Goal: Obtain resource: Download file/media

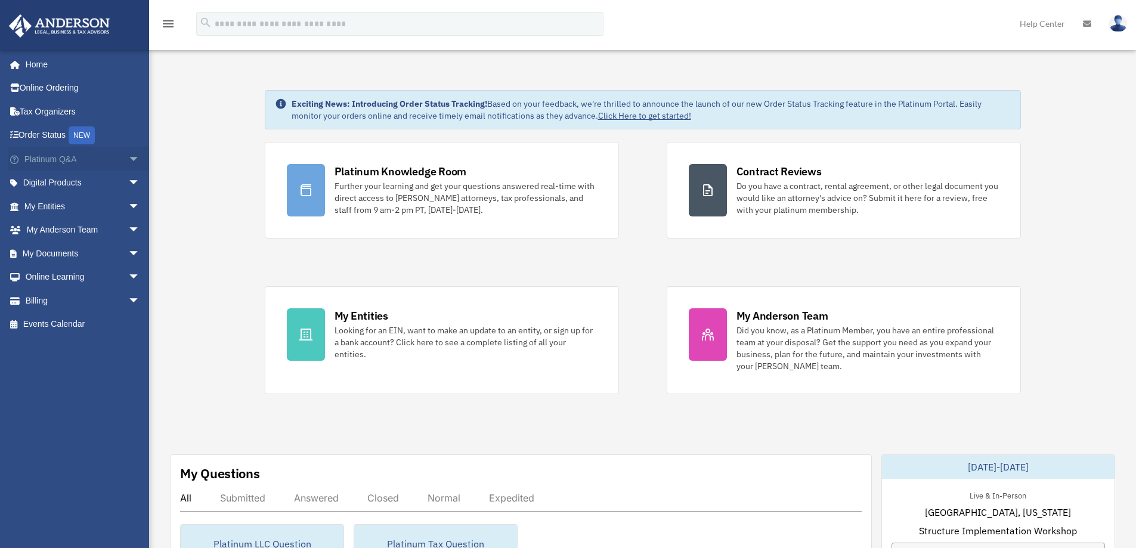
click at [128, 156] on span "arrow_drop_down" at bounding box center [140, 159] width 24 height 24
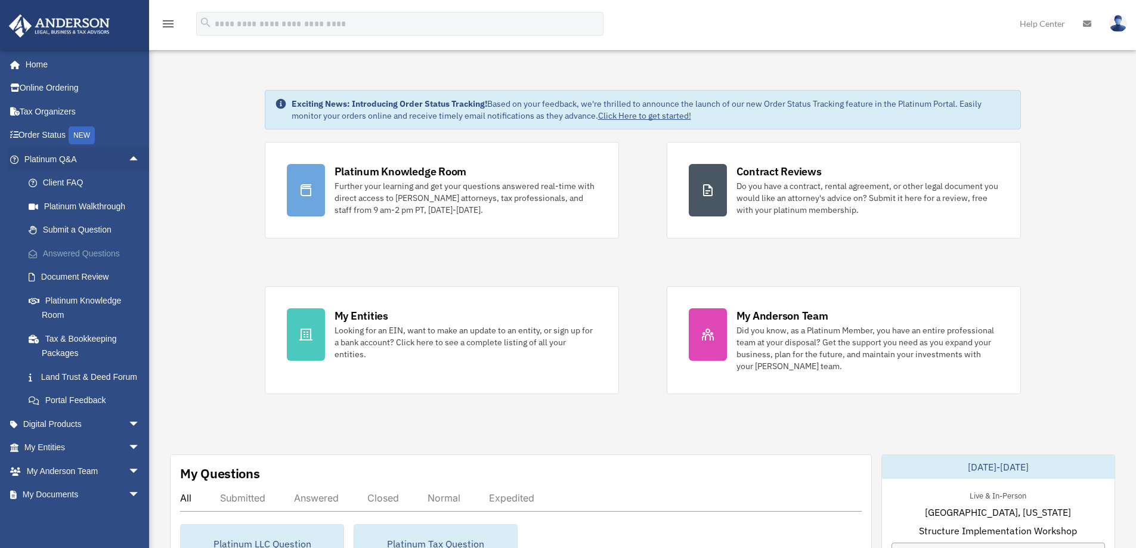
click at [89, 253] on link "Answered Questions" at bounding box center [87, 253] width 141 height 24
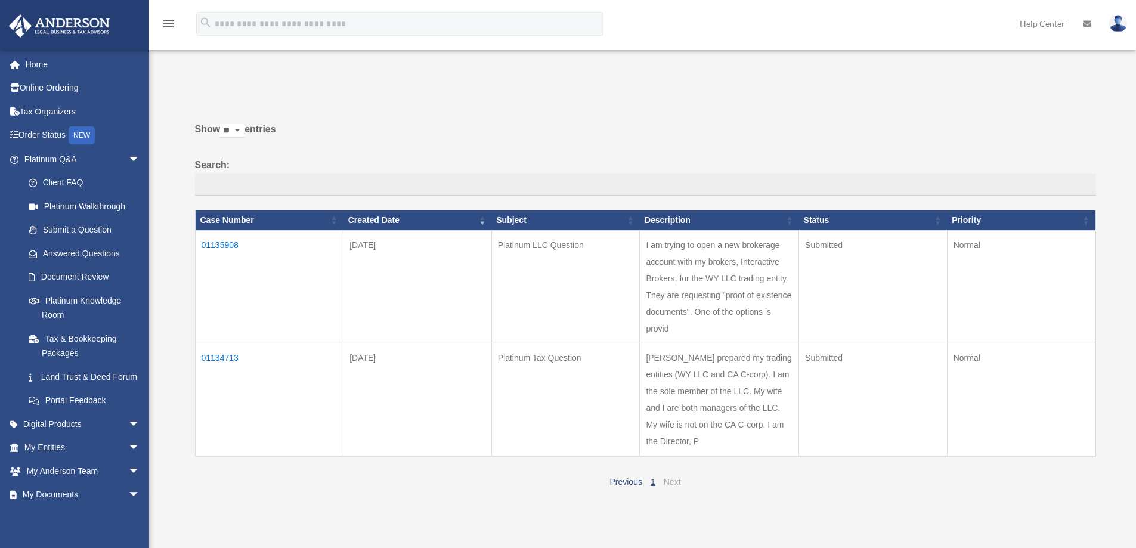
click at [673, 483] on link "Next" at bounding box center [672, 482] width 17 height 10
click at [65, 252] on link "Answered Questions" at bounding box center [87, 253] width 141 height 24
click at [221, 245] on td "01135908" at bounding box center [269, 286] width 148 height 113
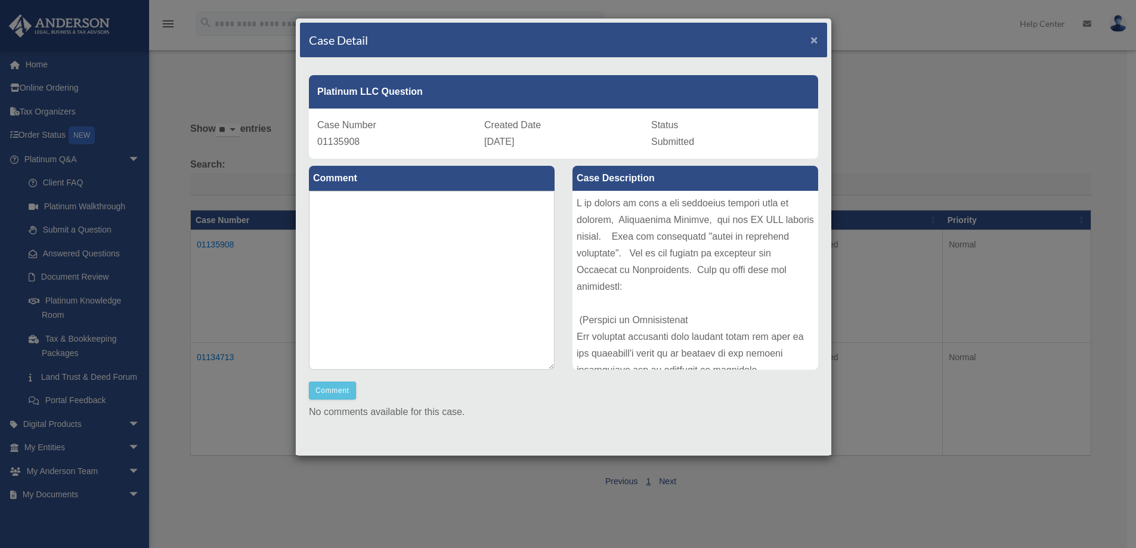
click at [810, 38] on span "×" at bounding box center [814, 40] width 8 height 14
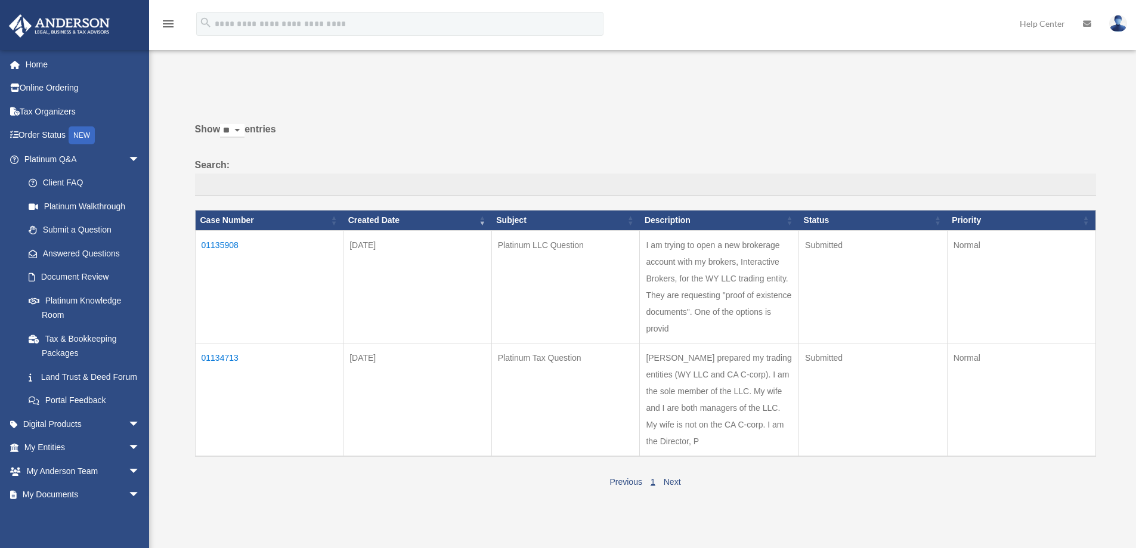
click at [212, 357] on td "01134713" at bounding box center [269, 399] width 148 height 113
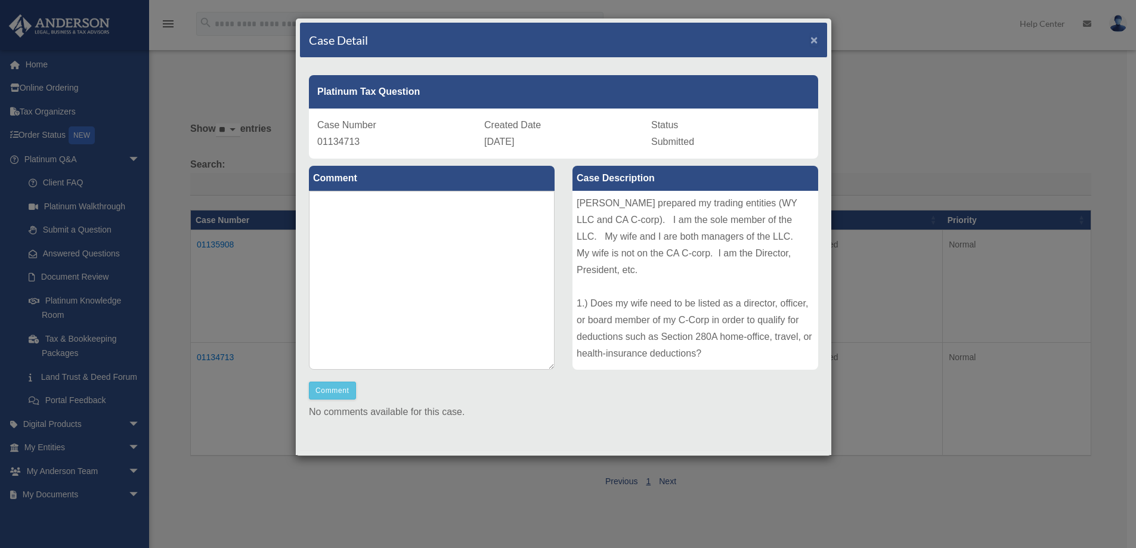
click at [810, 41] on span "×" at bounding box center [814, 40] width 8 height 14
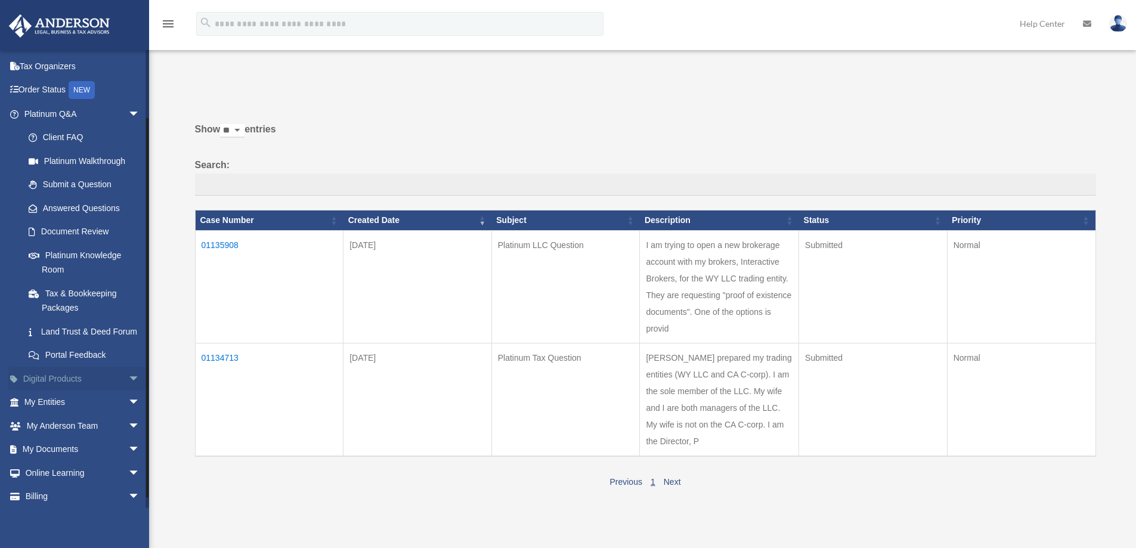
scroll to position [86, 0]
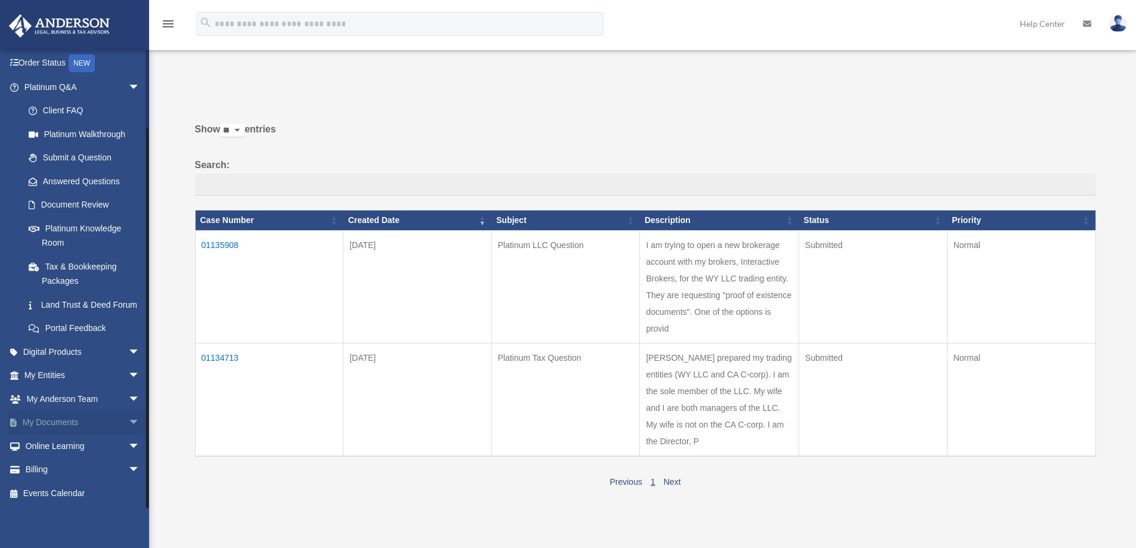
click at [128, 420] on span "arrow_drop_down" at bounding box center [140, 423] width 24 height 24
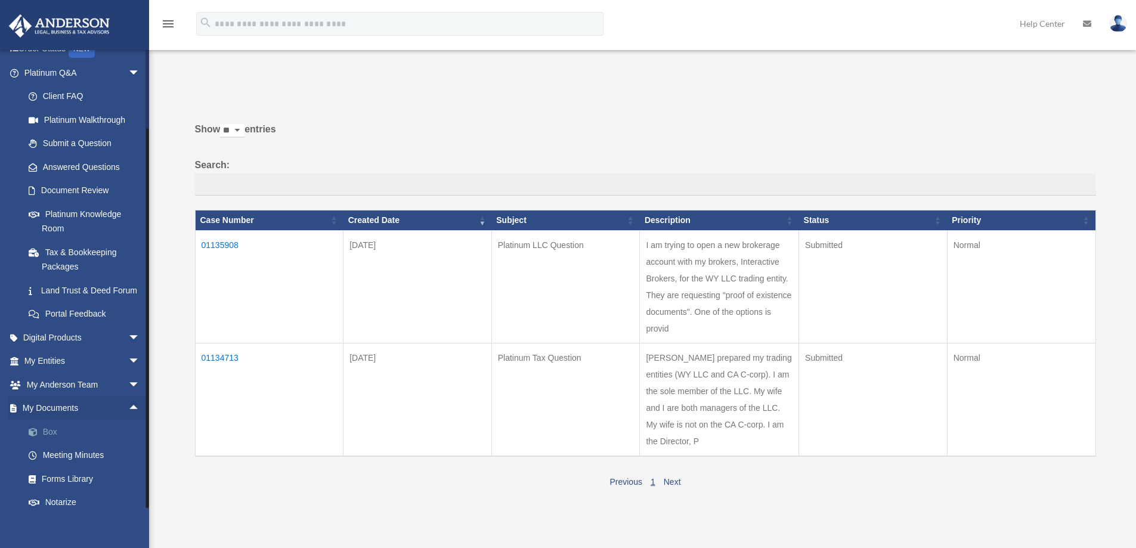
click at [51, 444] on link "Box" at bounding box center [87, 432] width 141 height 24
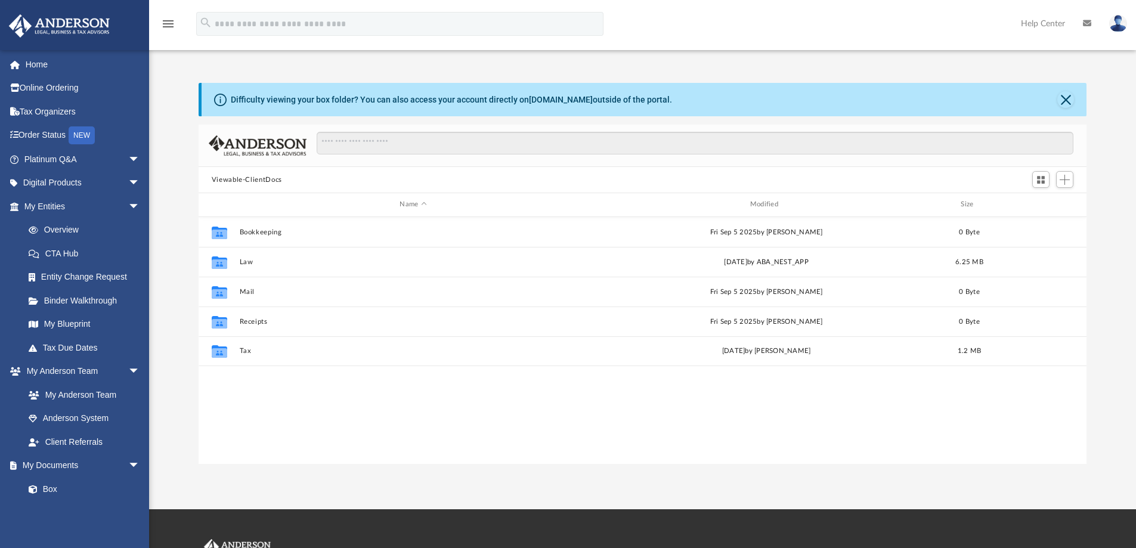
scroll to position [262, 879]
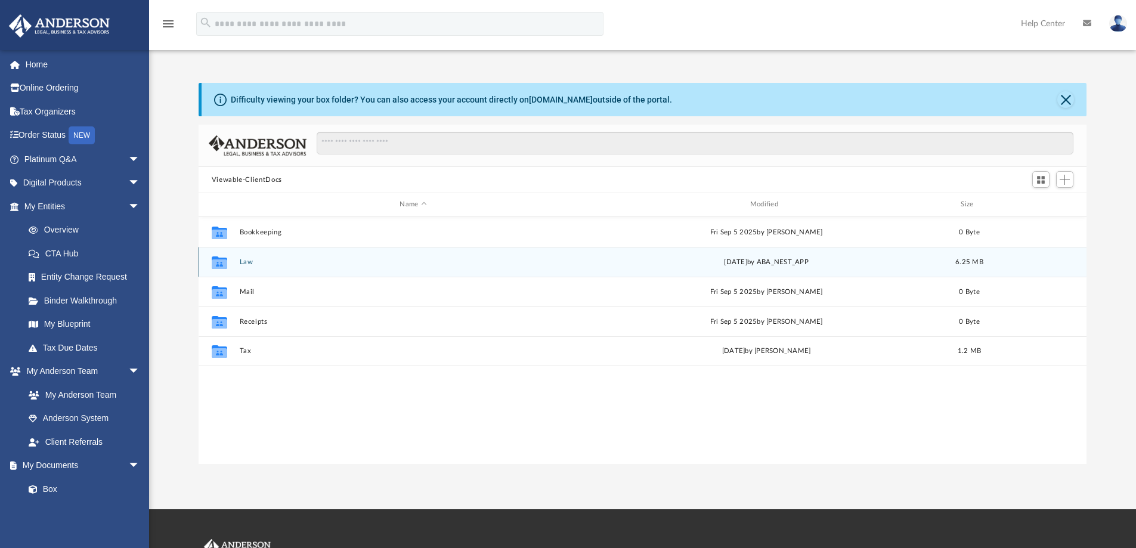
click at [241, 262] on button "Law" at bounding box center [413, 262] width 348 height 8
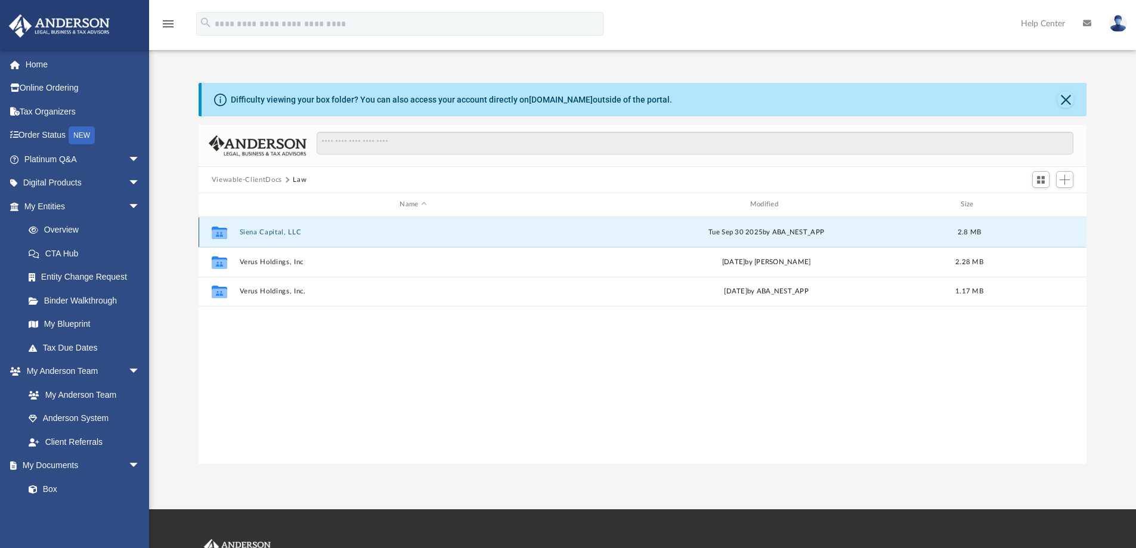
click at [255, 235] on button "Siena Capital, LLC" at bounding box center [413, 232] width 348 height 8
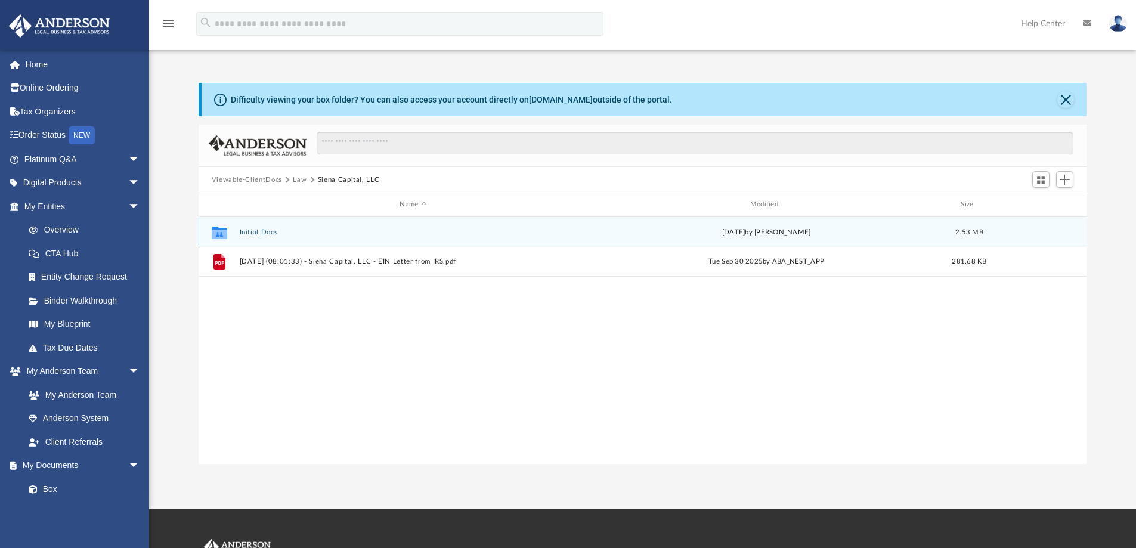
click at [257, 232] on button "Initial Docs" at bounding box center [413, 232] width 348 height 8
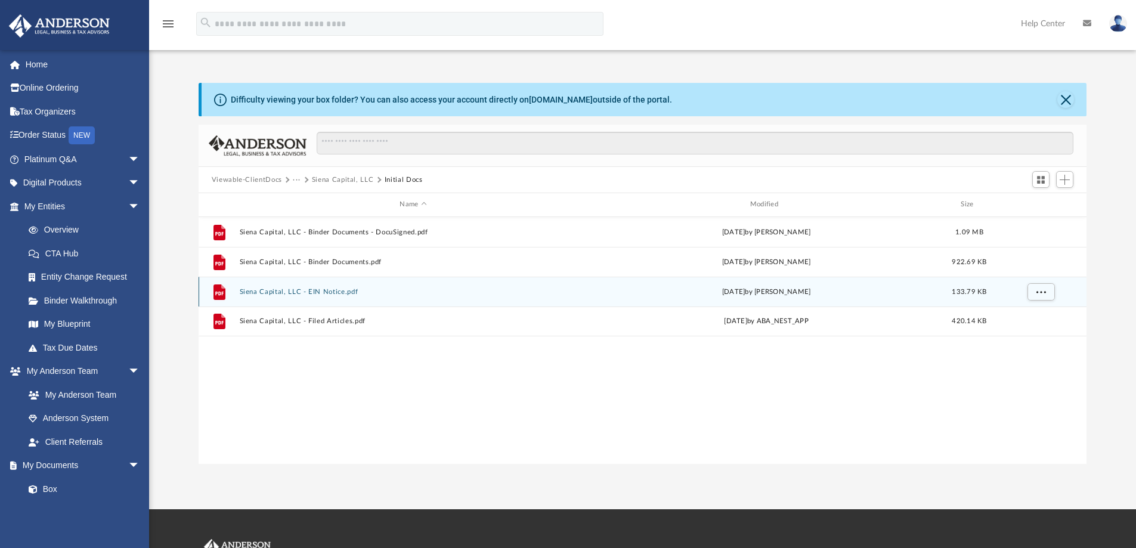
click at [335, 290] on button "Siena Capital, LLC - EIN Notice.pdf" at bounding box center [413, 292] width 348 height 8
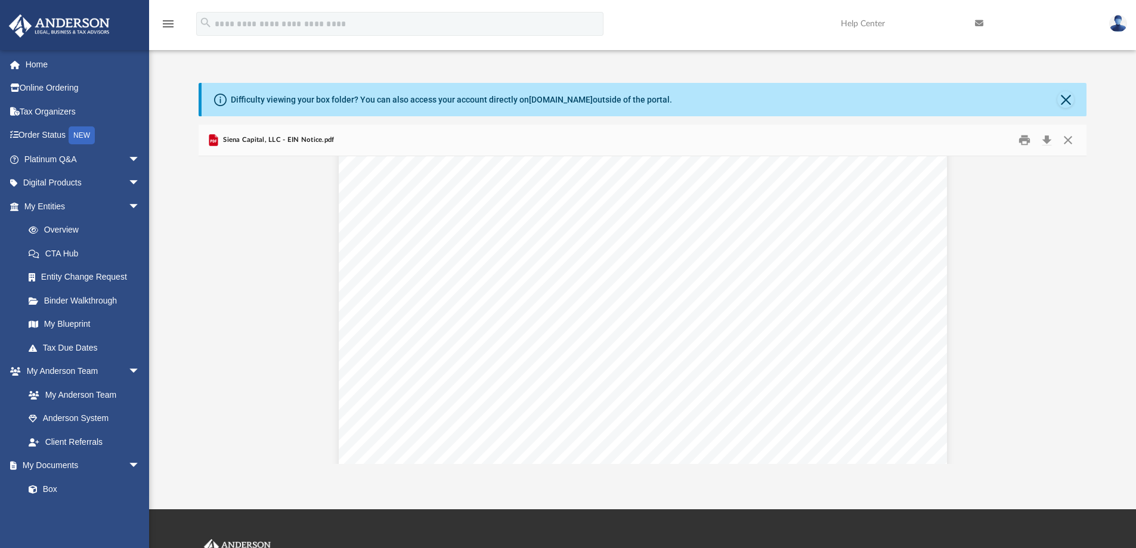
scroll to position [0, 0]
click at [1068, 142] on button "Close" at bounding box center [1067, 140] width 21 height 18
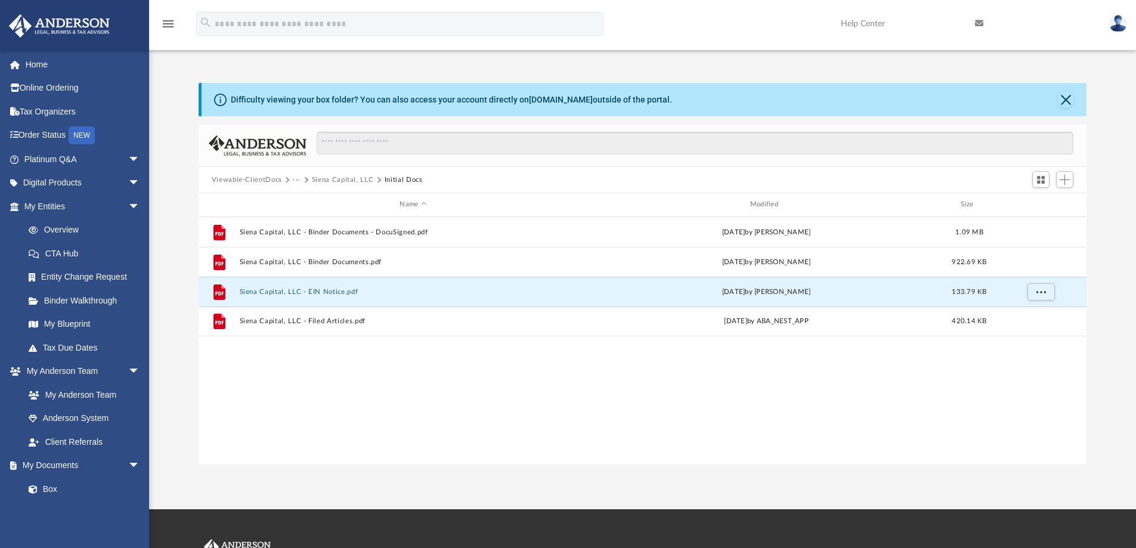
click at [336, 181] on button "Siena Capital, LLC" at bounding box center [343, 180] width 62 height 11
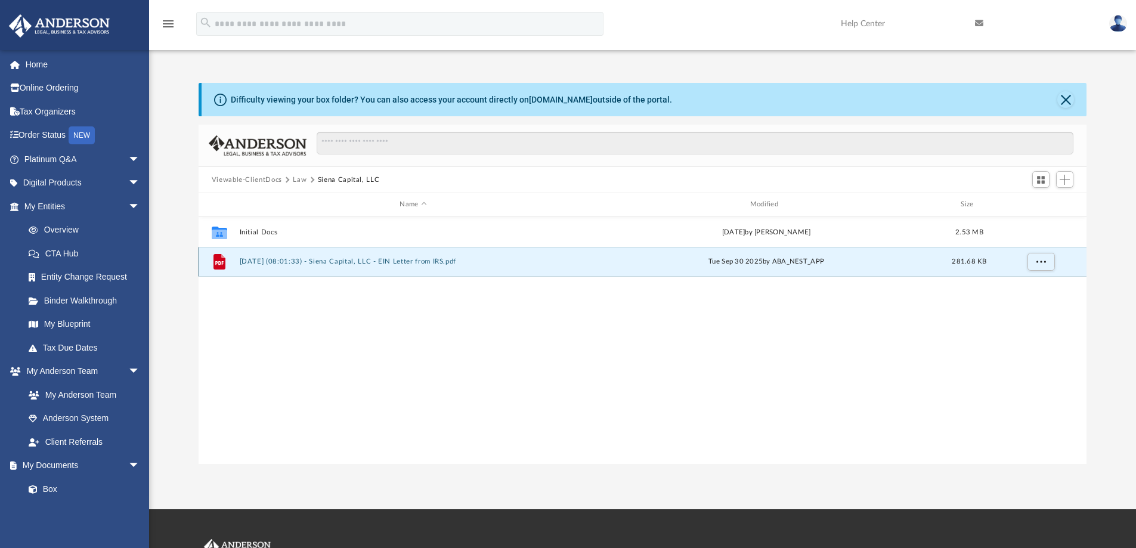
click at [346, 262] on button "[DATE] (08:01:33) - Siena Capital, LLC - EIN Letter from IRS.pdf" at bounding box center [413, 262] width 348 height 8
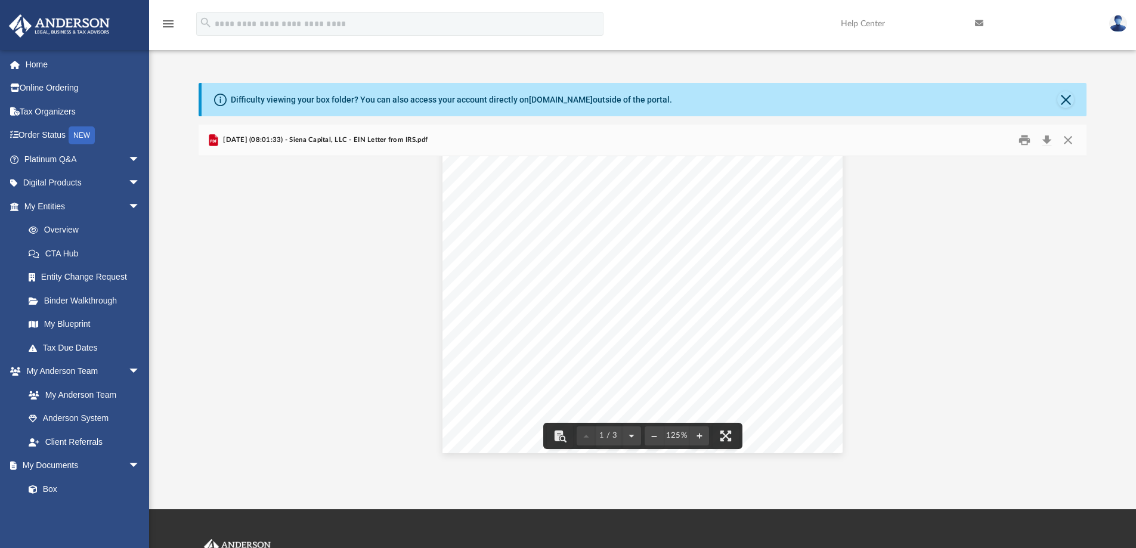
scroll to position [60, 0]
click at [1061, 141] on button "Close" at bounding box center [1067, 140] width 21 height 18
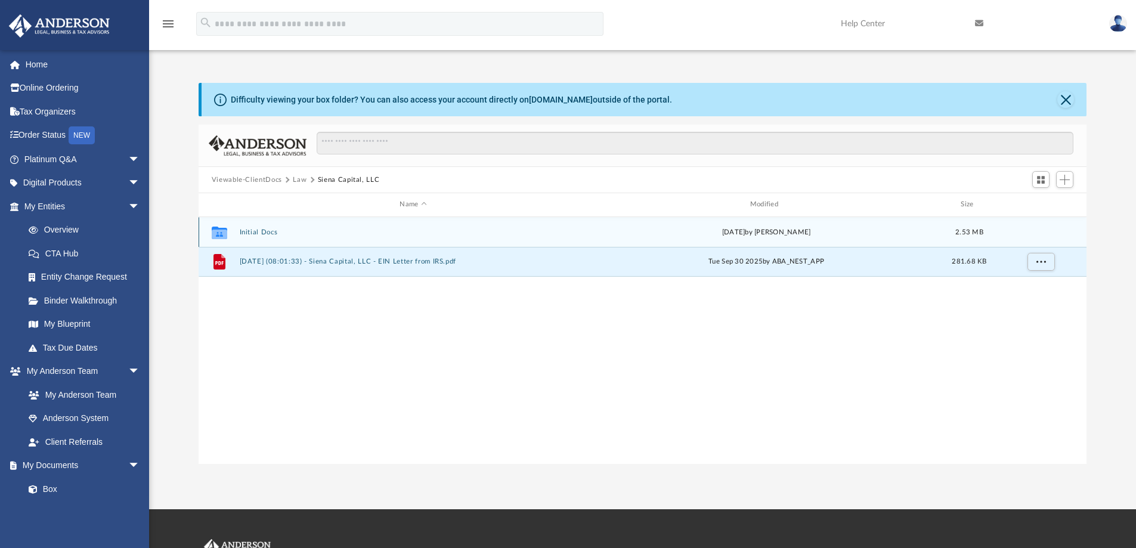
click at [267, 232] on button "Initial Docs" at bounding box center [413, 232] width 348 height 8
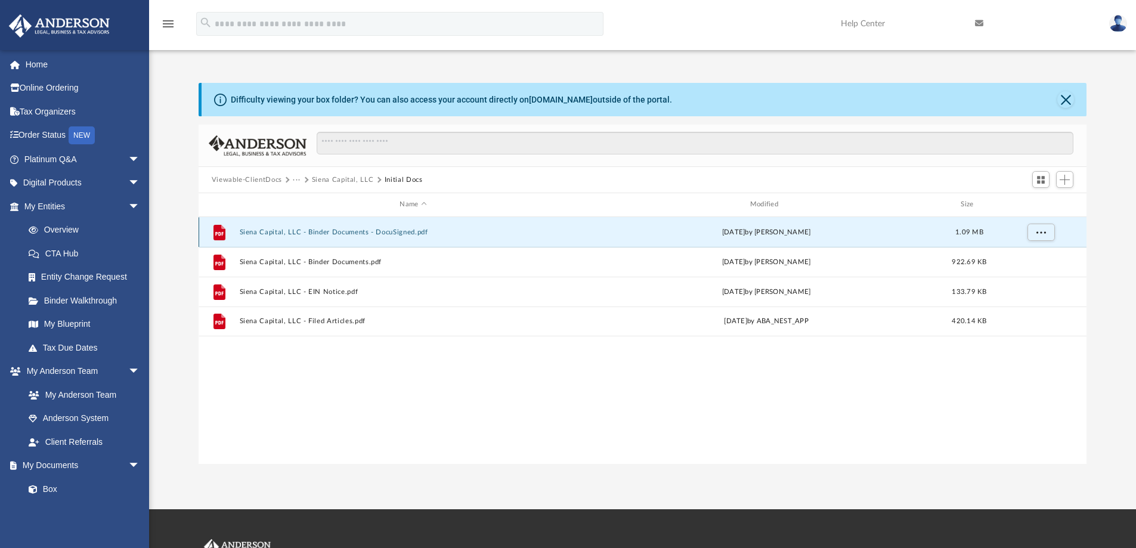
click at [347, 231] on button "Siena Capital, LLC - Binder Documents - DocuSigned.pdf" at bounding box center [413, 232] width 348 height 8
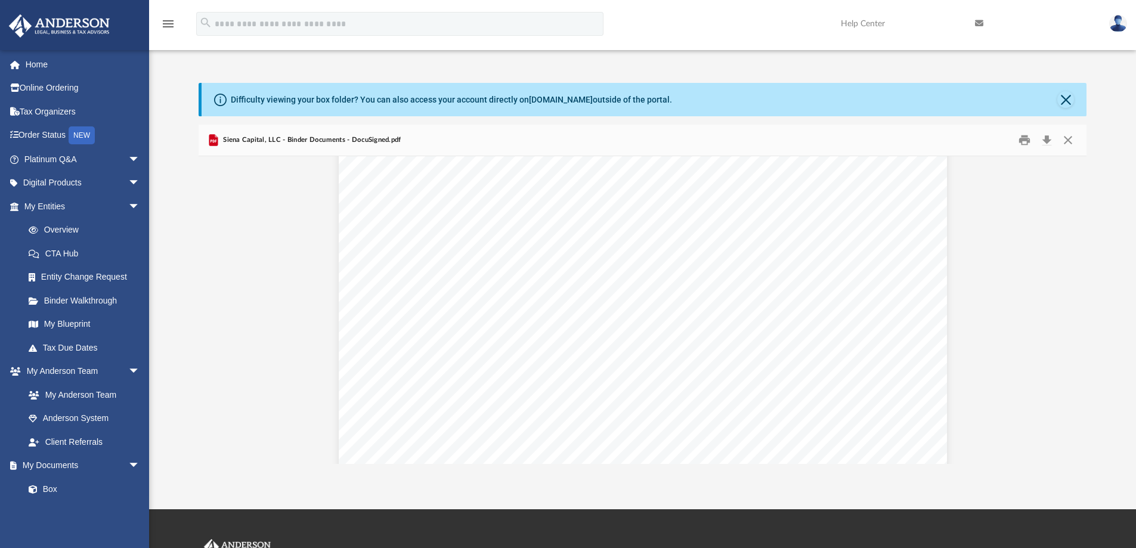
scroll to position [55593, 0]
